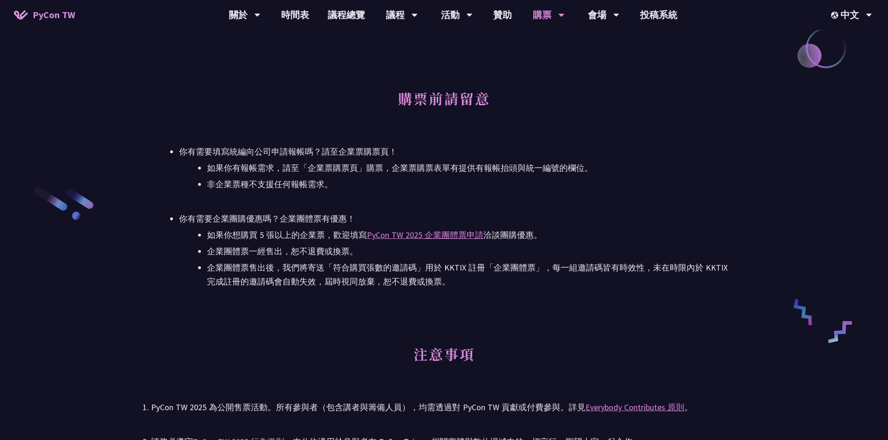
scroll to position [1585, 0]
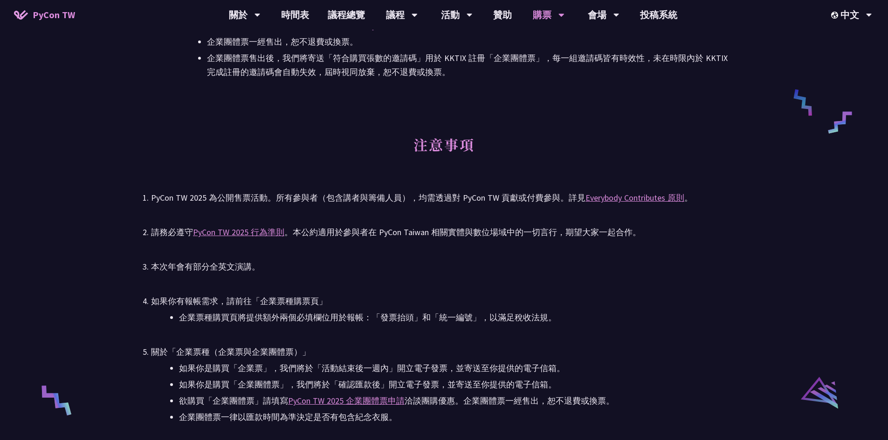
drag, startPoint x: 458, startPoint y: 323, endPoint x: 467, endPoint y: 307, distance: 17.9
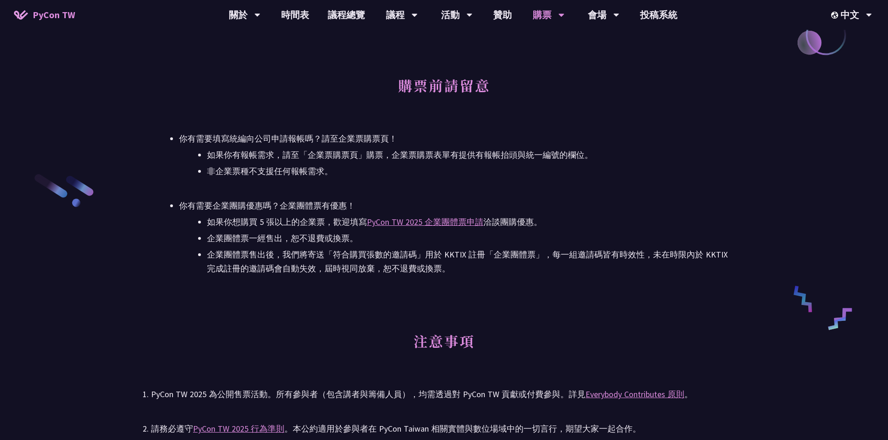
drag, startPoint x: 463, startPoint y: 331, endPoint x: 491, endPoint y: 261, distance: 75.3
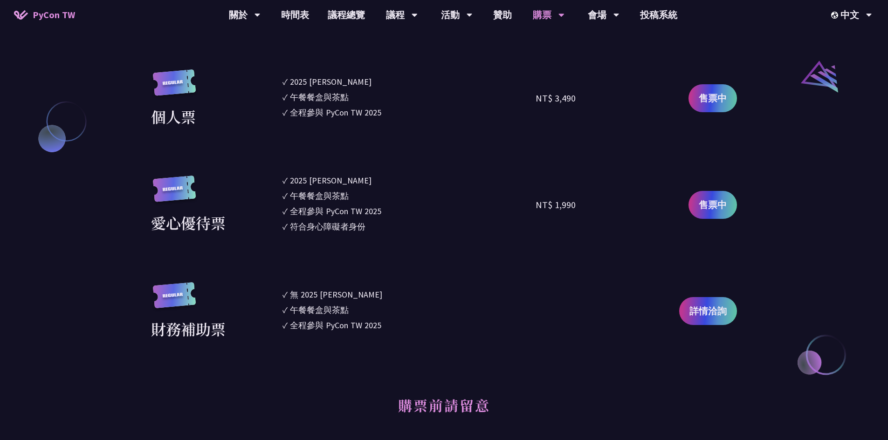
scroll to position [1047, 0]
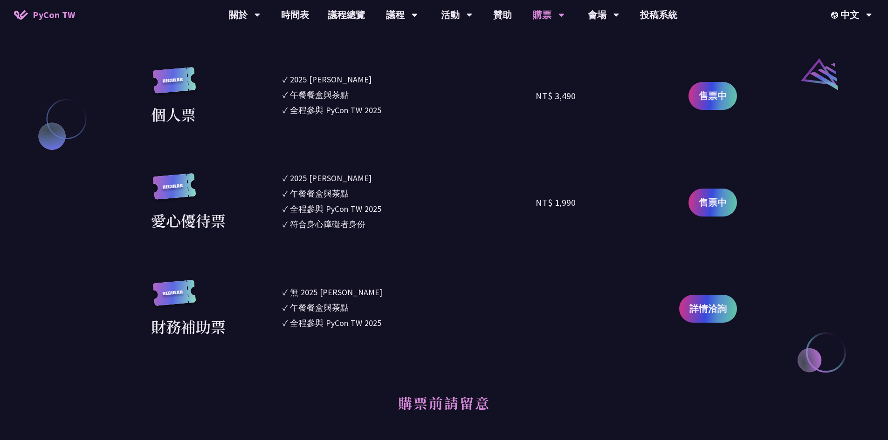
drag, startPoint x: 450, startPoint y: 250, endPoint x: 447, endPoint y: 260, distance: 10.5
click at [694, 307] on span "詳情洽詢" at bounding box center [707, 309] width 37 height 14
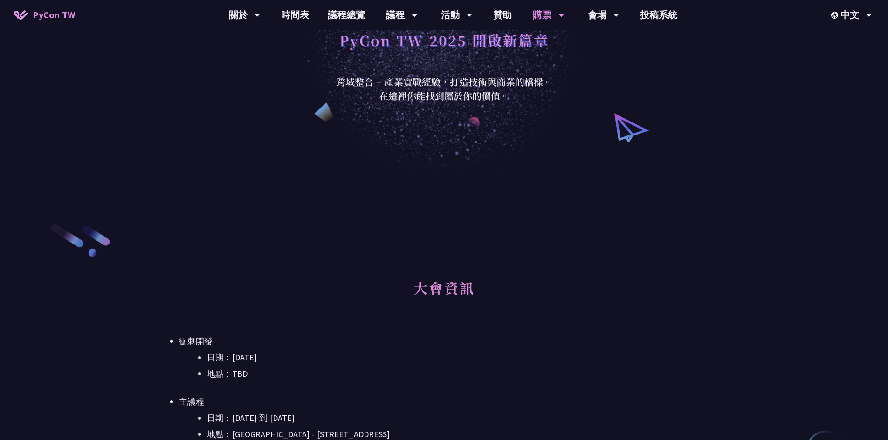
scroll to position [0, 0]
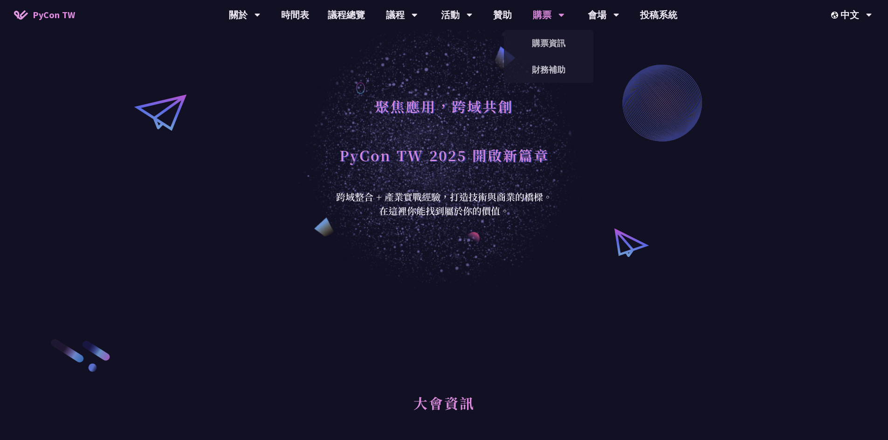
click at [549, 11] on div "購票" at bounding box center [549, 15] width 32 height 30
click at [565, 41] on link "購票資訊" at bounding box center [548, 43] width 89 height 22
click at [545, 12] on div "購票" at bounding box center [549, 15] width 32 height 30
click at [545, 44] on link "購票資訊" at bounding box center [548, 43] width 89 height 22
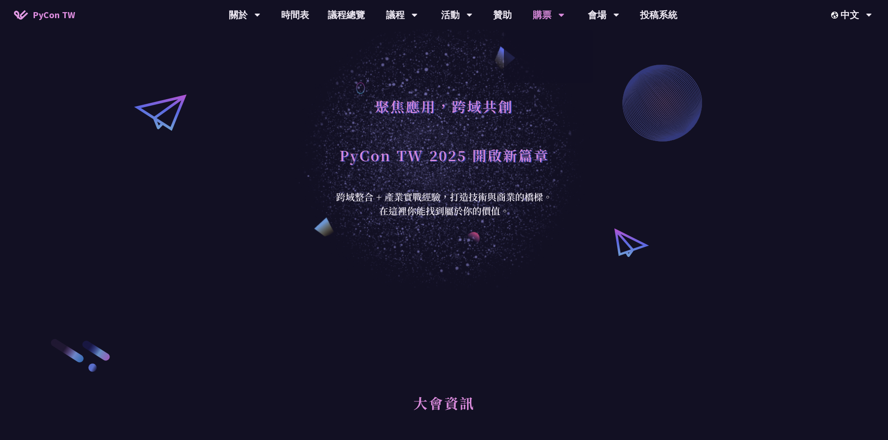
click at [545, 44] on link "購票資訊" at bounding box center [548, 43] width 89 height 22
click at [460, 90] on div "聚焦應用，跨域共創 PyCon TW 2025 開啟新篇章 跨域整合 + 產業實戰經驗，打造技術與商業的橋樑。 在這裡你能找到屬於你的價值。" at bounding box center [444, 146] width 228 height 144
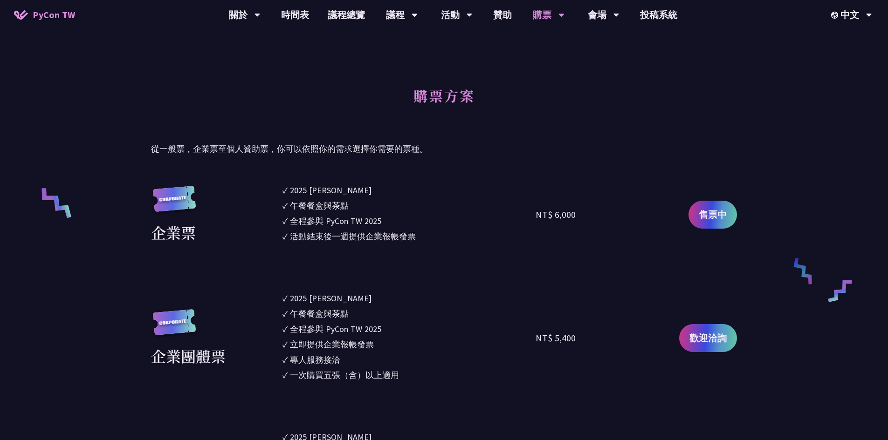
scroll to position [233, 0]
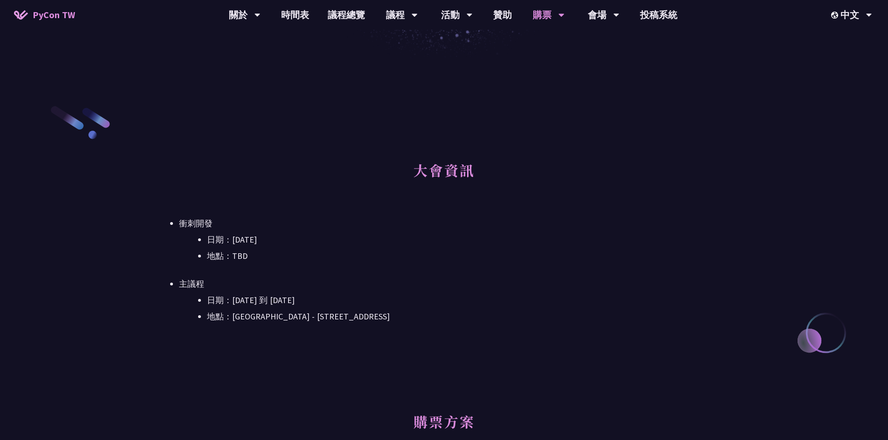
click at [194, 277] on ul "衝刺開發 日期：[DATE] 地點：TBD 主議程 日期：[DATE] 到 [DATE] 地點：[GEOGRAPHIC_DATA] - ​[STREET_AD…" at bounding box center [444, 270] width 586 height 107
click at [192, 276] on ul "衝刺開發 日期：[DATE] 地點：TBD 主議程 日期：[DATE] 到 [DATE] 地點：[GEOGRAPHIC_DATA] - ​[STREET_AD…" at bounding box center [444, 270] width 586 height 107
click at [187, 220] on li "衝刺開發 日期：[DATE] 地點：TBD" at bounding box center [458, 240] width 558 height 47
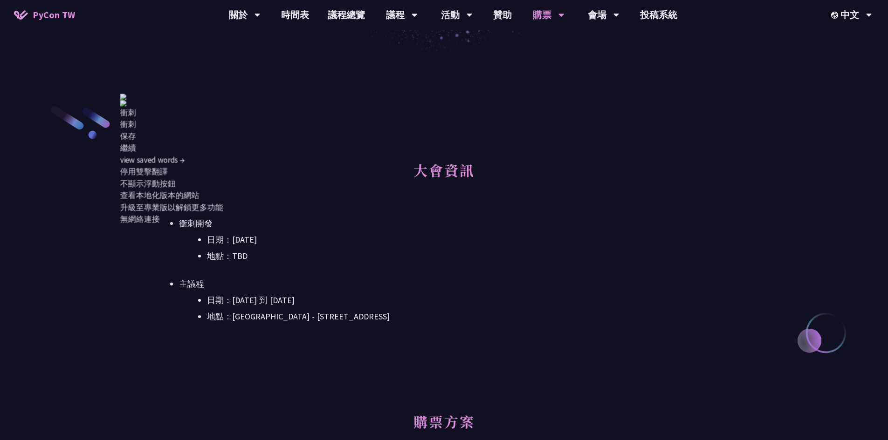
drag, startPoint x: 376, startPoint y: 216, endPoint x: 378, endPoint y: 212, distance: 4.9
click at [377, 215] on div "大會資訊 衝刺開發 日期：[DATE] 地點：TBD 主議程 日期：[DATE] 到 [DATE] 地點：[GEOGRAPHIC_DATA] - ​[STRE…" at bounding box center [444, 253] width 586 height 205
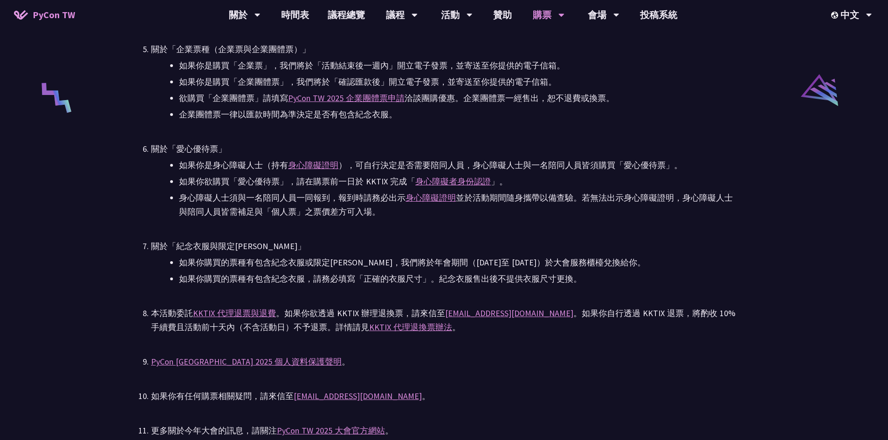
scroll to position [2144, 0]
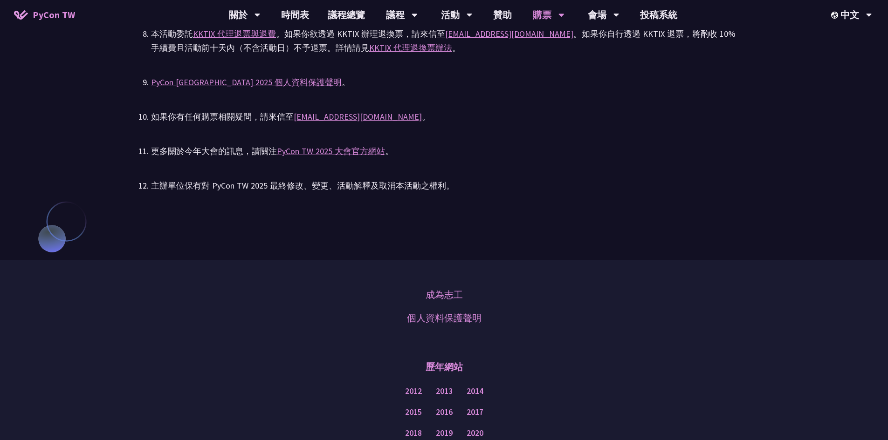
drag, startPoint x: 355, startPoint y: 202, endPoint x: 361, endPoint y: 199, distance: 7.1
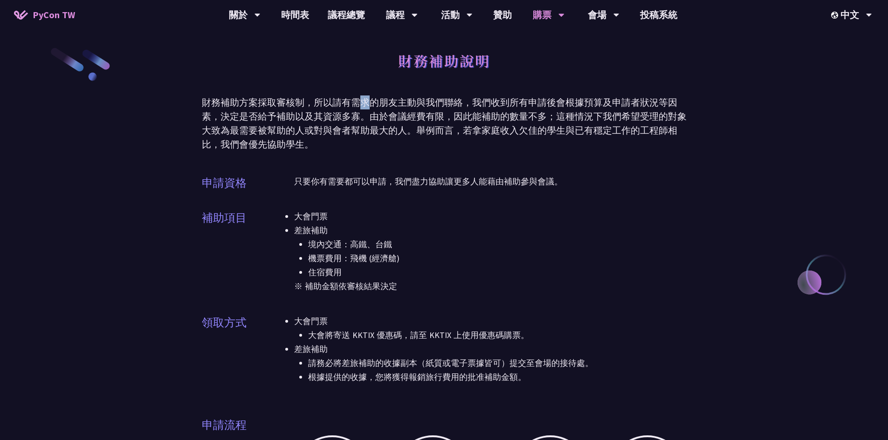
drag, startPoint x: 373, startPoint y: 103, endPoint x: 360, endPoint y: 106, distance: 13.9
click at [360, 106] on div "財務補助方案採取審核制，所以請有需求的朋友主動與我們聯絡，我們收到所有申請後會根據預算及申請者狀況等因素，決定是否給予補助以及其資源多寡。由於會議經費有限，因…" at bounding box center [444, 124] width 485 height 56
click at [331, 106] on div "財務補助方案採取審核制，所以請有需求的朋友主動與我們聯絡，我們收到所有申請後會根據預算及申請者狀況等因素，決定是否給予補助以及其資源多寡。由於會議經費有限，因…" at bounding box center [444, 124] width 485 height 56
click at [311, 106] on div "財務補助方案採取審核制，所以請有需求的朋友主動與我們聯絡，我們收到所有申請後會根據預算及申請者狀況等因素，決定是否給予補助以及其資源多寡。由於會議經費有限，因…" at bounding box center [444, 124] width 485 height 56
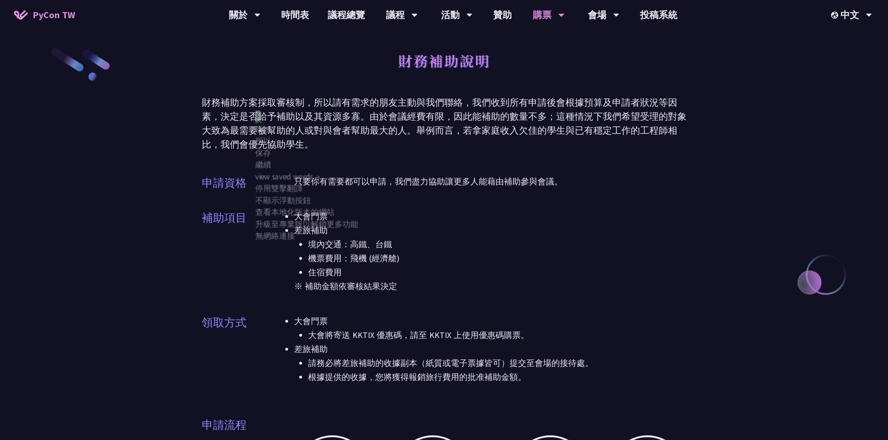
click at [460, 117] on div "財務補助方案採取審核制，所以請有需求的朋友主動與我們聯絡，我們收到所有申請後會根據預算及申請者狀況等因素，決定是否給予補助以及其資源多寡。由於會議經費有限，因…" at bounding box center [444, 124] width 485 height 56
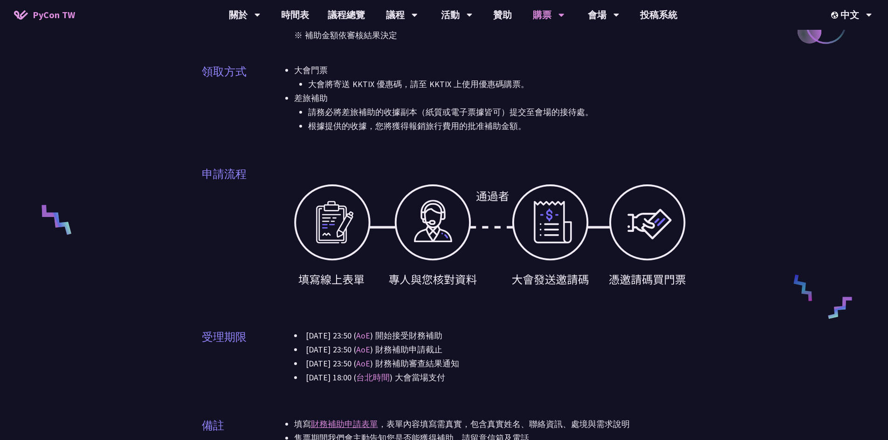
drag, startPoint x: 456, startPoint y: 131, endPoint x: 444, endPoint y: 169, distance: 39.5
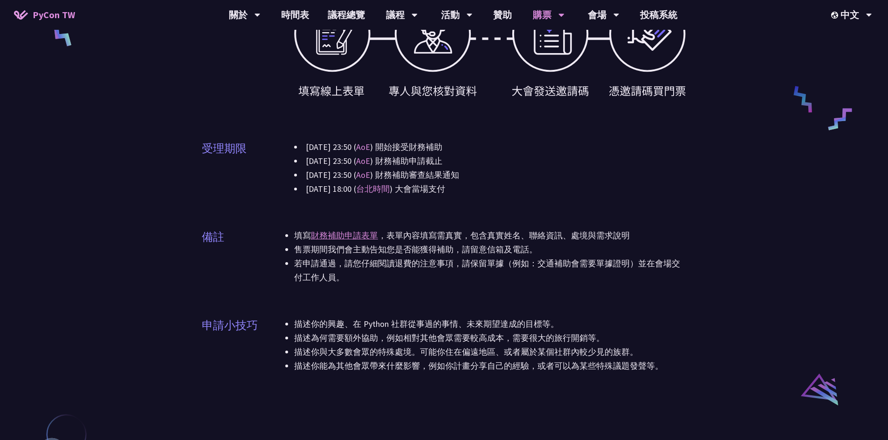
scroll to position [487, 0]
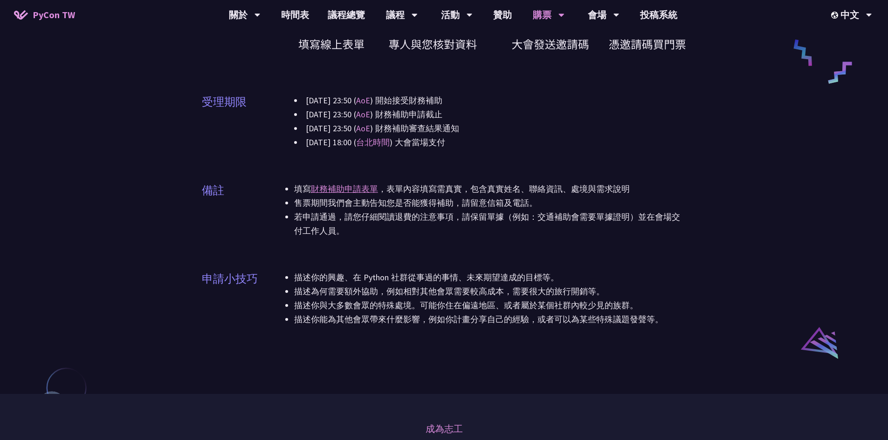
drag, startPoint x: 425, startPoint y: 179, endPoint x: 419, endPoint y: 180, distance: 5.9
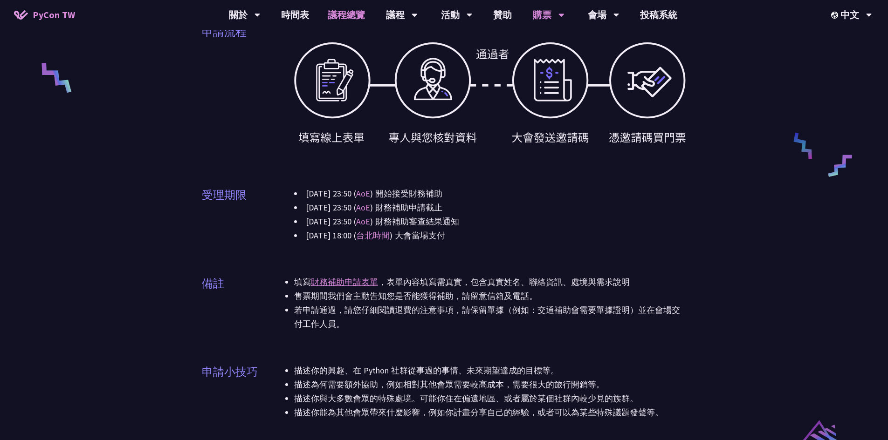
scroll to position [114, 0]
